Goal: Transaction & Acquisition: Download file/media

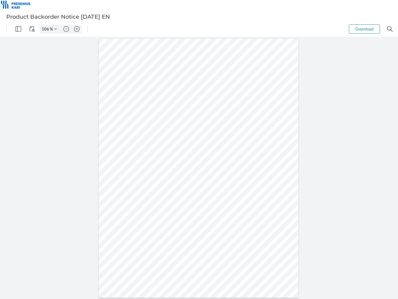
click at [18, 29] on img "Panel" at bounding box center [19, 29] width 6 height 6
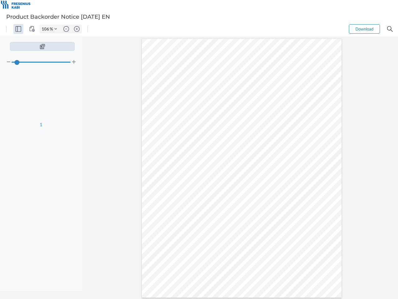
click at [32, 29] on img "View Controls" at bounding box center [32, 29] width 6 height 6
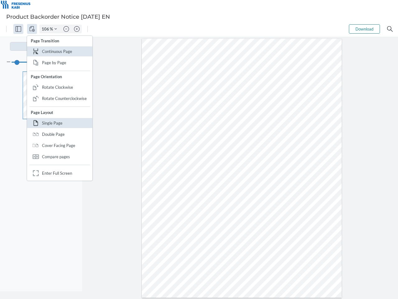
click at [46, 29] on input "106" at bounding box center [45, 29] width 10 height 6
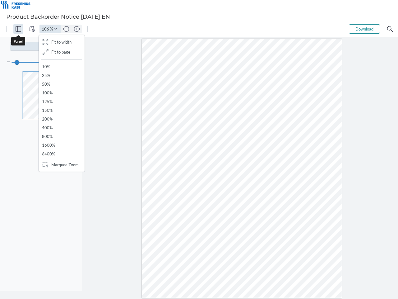
click at [56, 29] on img "Zoom Controls" at bounding box center [55, 29] width 2 height 2
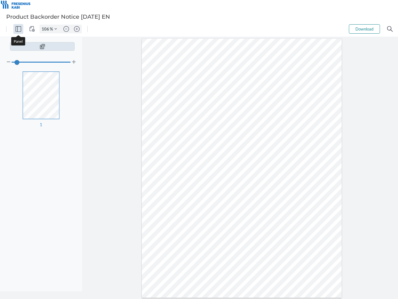
click at [66, 29] on img "Zoom out" at bounding box center [66, 29] width 6 height 6
click at [77, 29] on img "Zoom in" at bounding box center [77, 29] width 6 height 6
type input "106"
click at [365, 29] on button "Download" at bounding box center [364, 28] width 31 height 9
click at [390, 29] on img "Search" at bounding box center [390, 29] width 6 height 6
